Goal: Complete application form

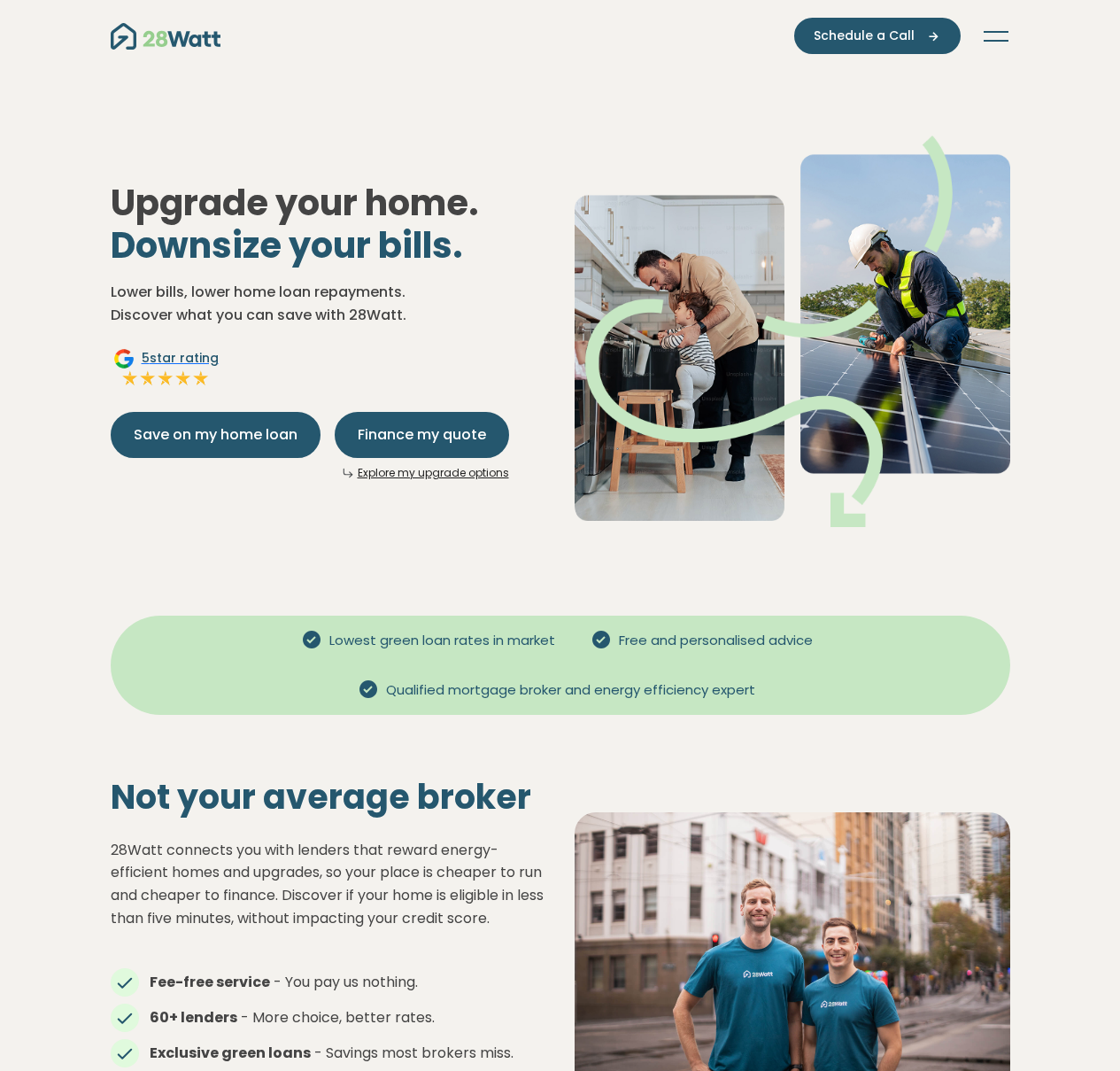
click at [148, 43] on img "Main navigation" at bounding box center [165, 36] width 110 height 27
drag, startPoint x: 991, startPoint y: 26, endPoint x: 997, endPoint y: 37, distance: 12.5
click at [994, 30] on nav "Green home loans Get started Learn more Use case Products Green personal loans …" at bounding box center [560, 36] width 900 height 37
click at [997, 37] on button "Toggle navigation" at bounding box center [995, 37] width 29 height 18
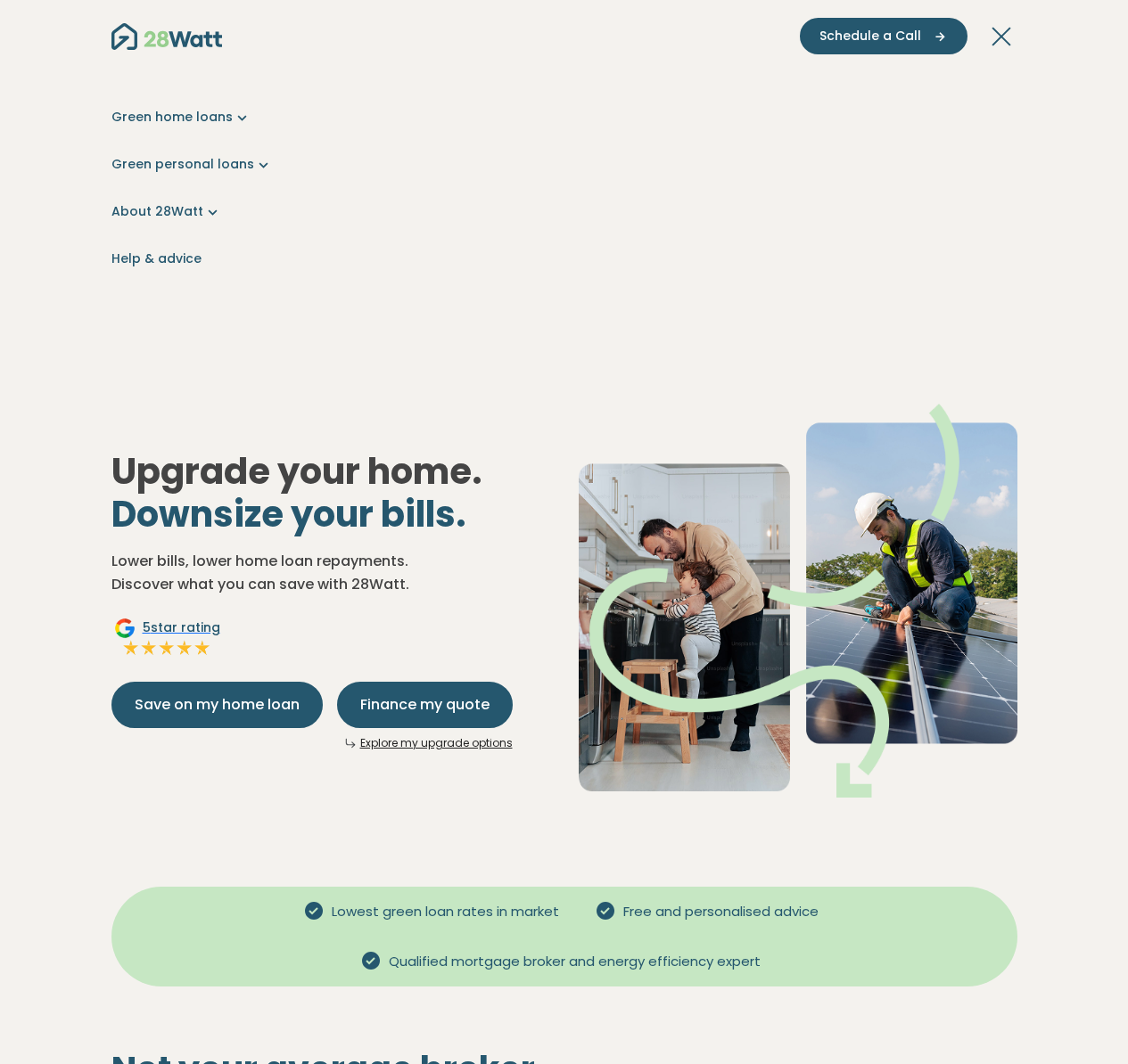
click at [1005, 37] on button "Toggle navigation" at bounding box center [1003, 37] width 29 height 18
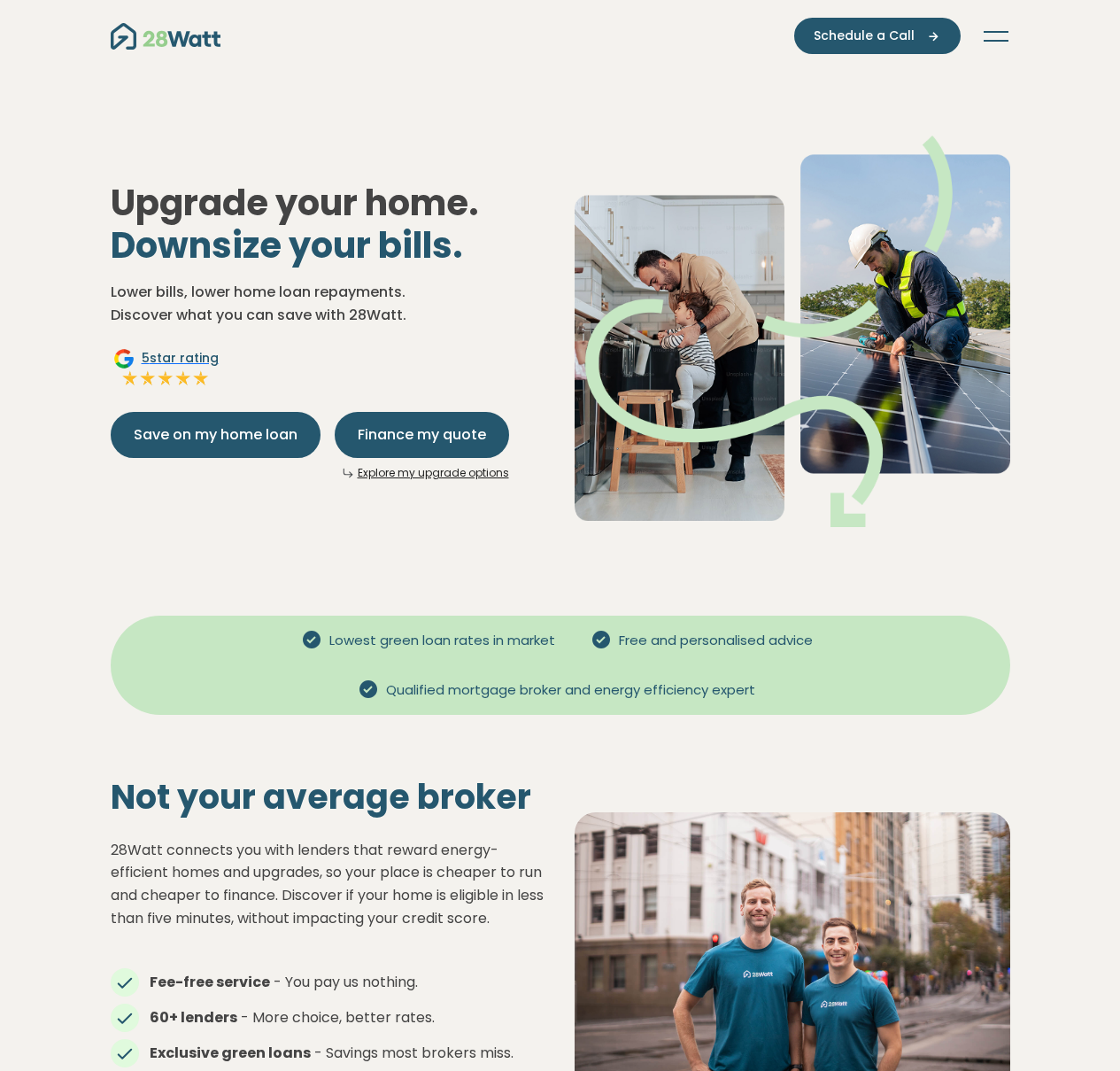
click at [997, 37] on button "Toggle navigation" at bounding box center [995, 37] width 29 height 18
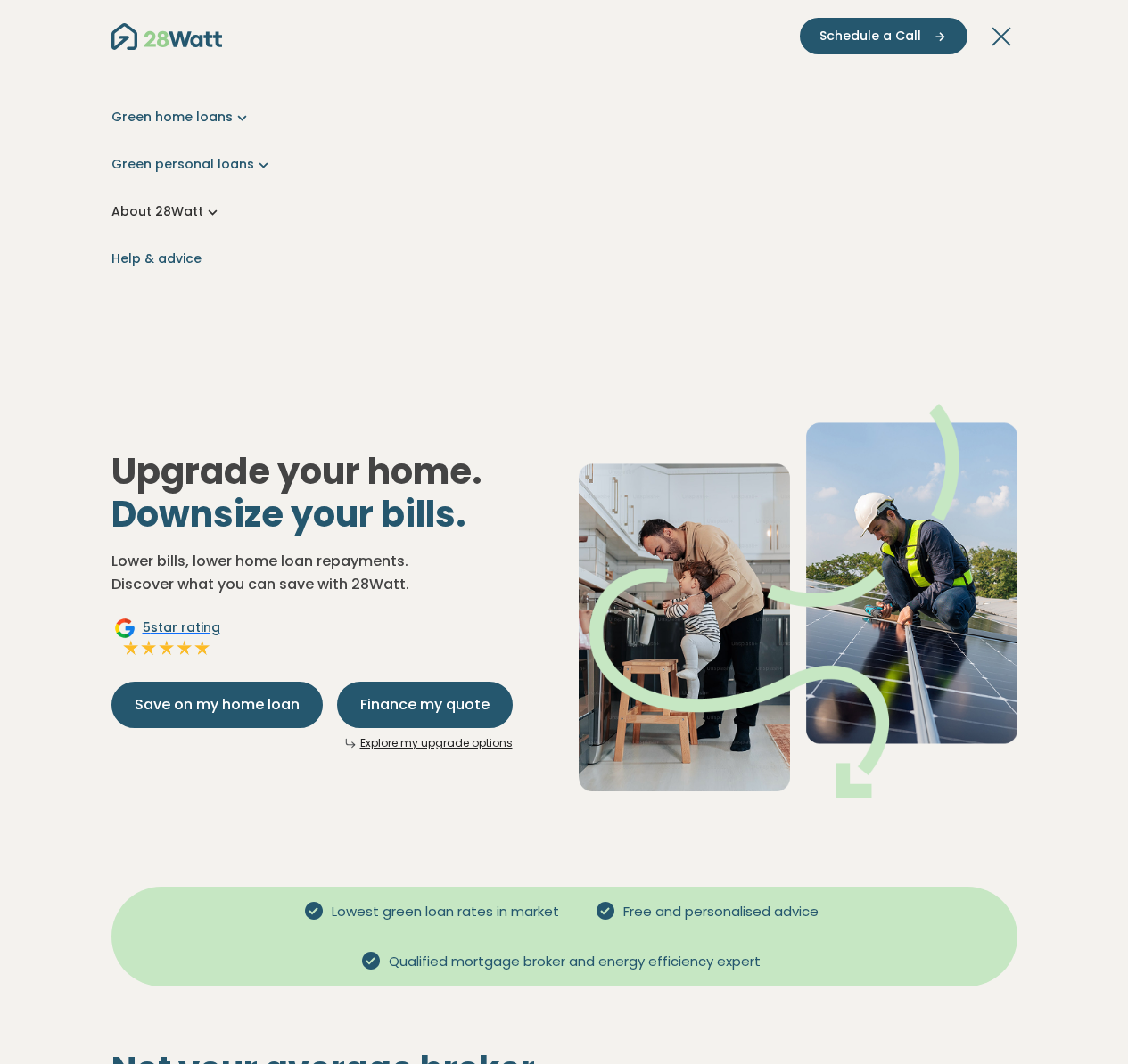
click at [166, 205] on link "About 28Watt" at bounding box center [564, 211] width 906 height 19
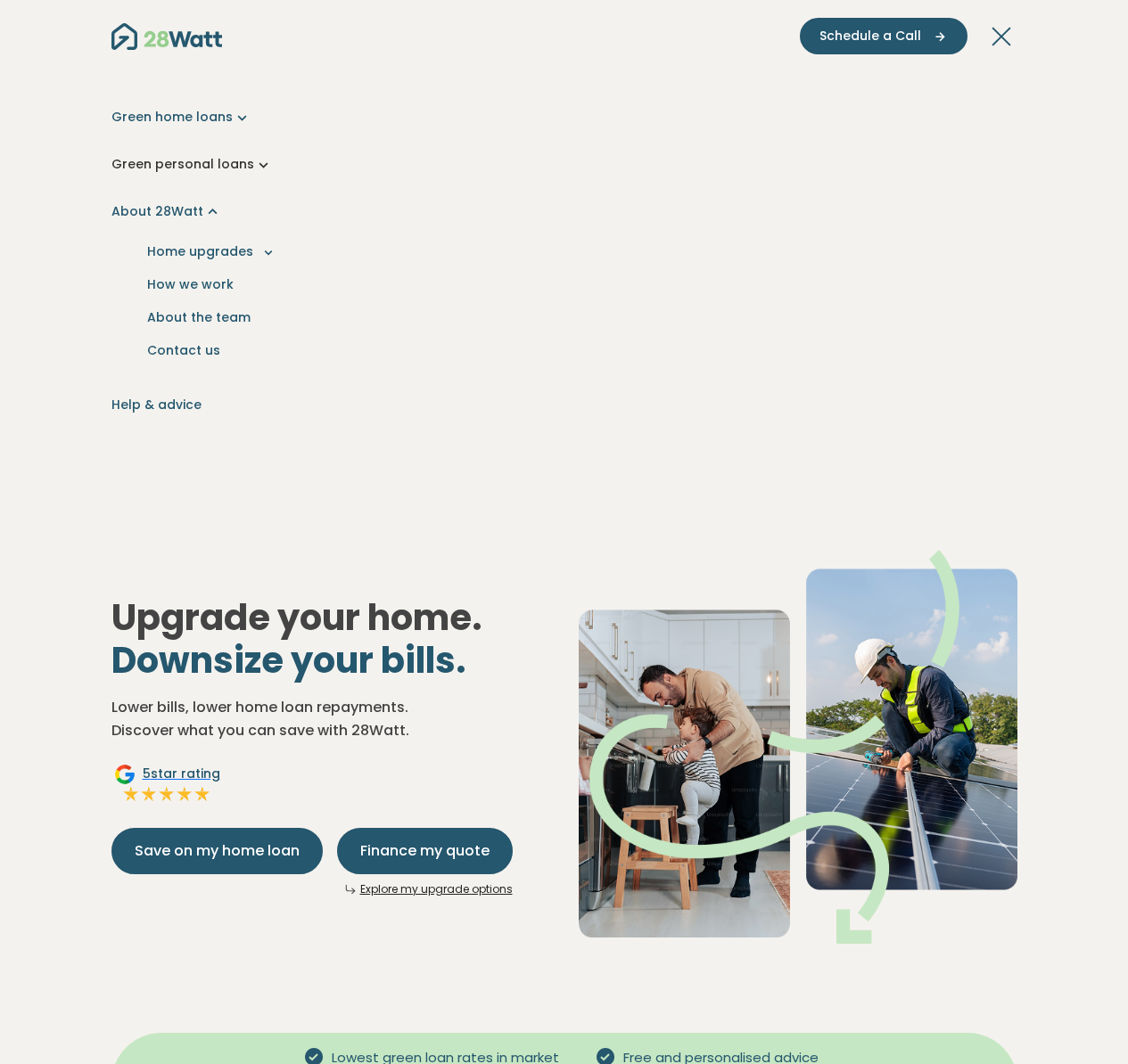
click at [238, 167] on link "Green personal loans" at bounding box center [564, 164] width 906 height 19
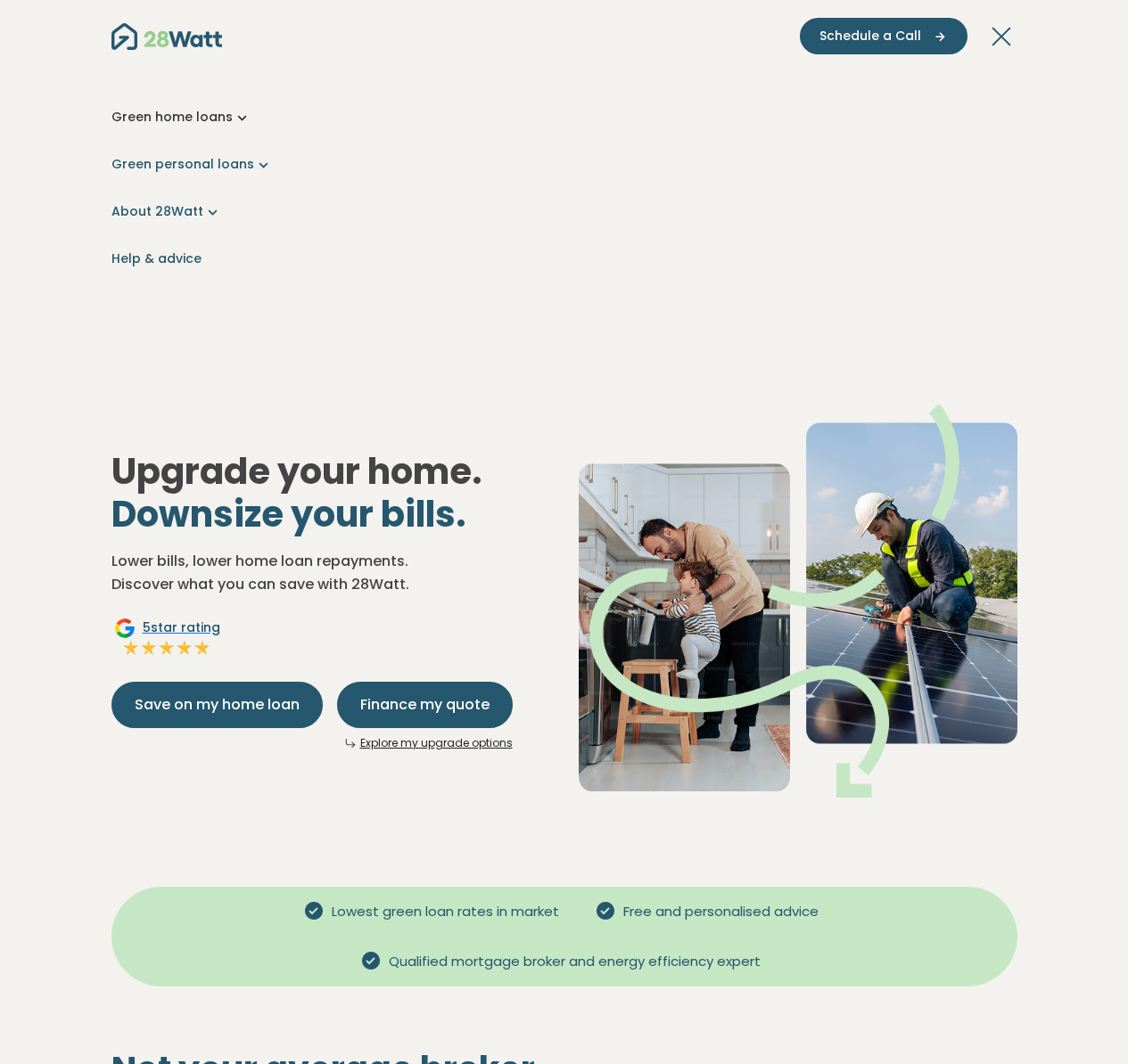
click at [216, 119] on link "Green home loans" at bounding box center [564, 116] width 906 height 19
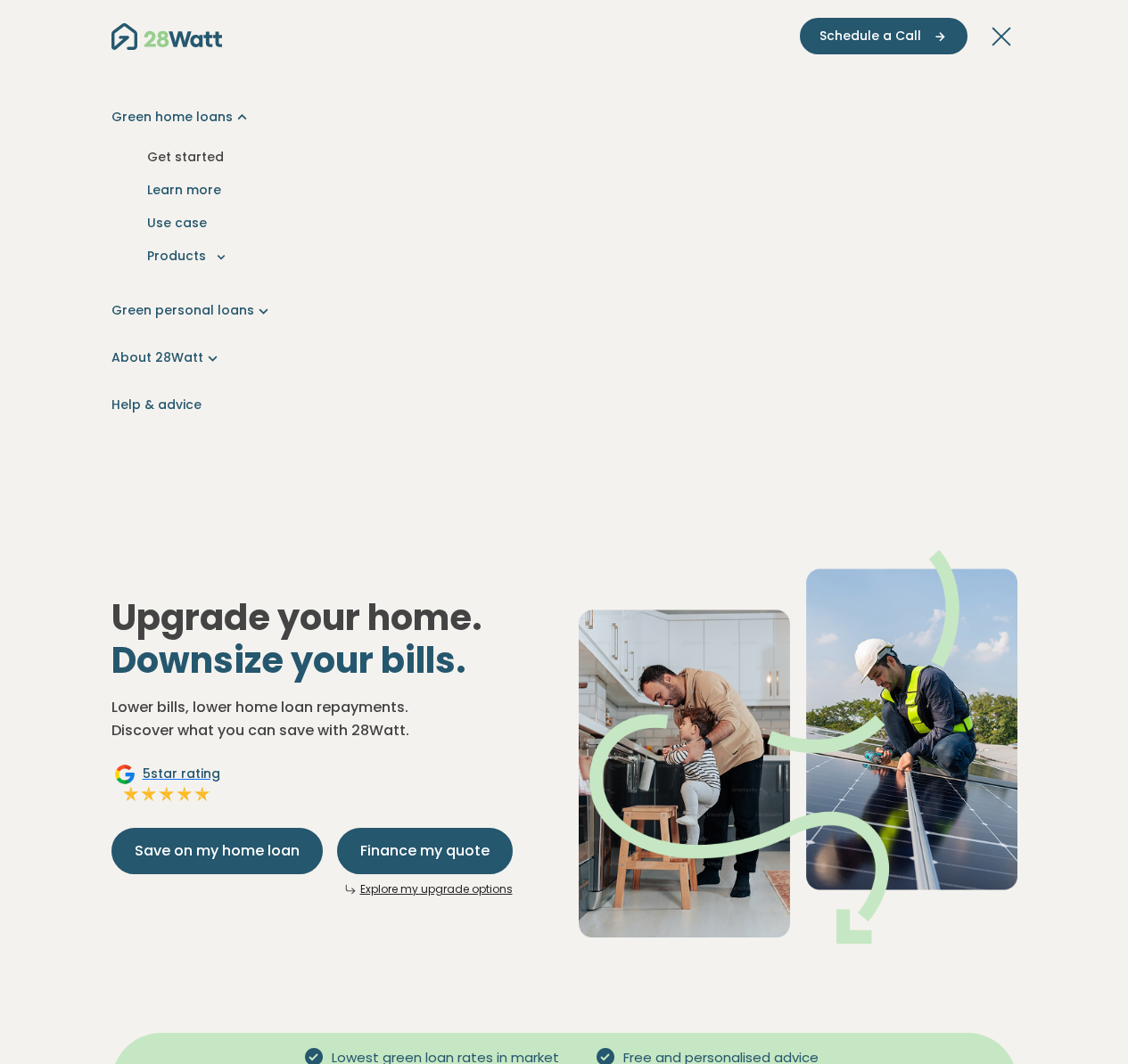
click at [400, 157] on link "Get started" at bounding box center [564, 156] width 877 height 33
